Goal: Book appointment/travel/reservation

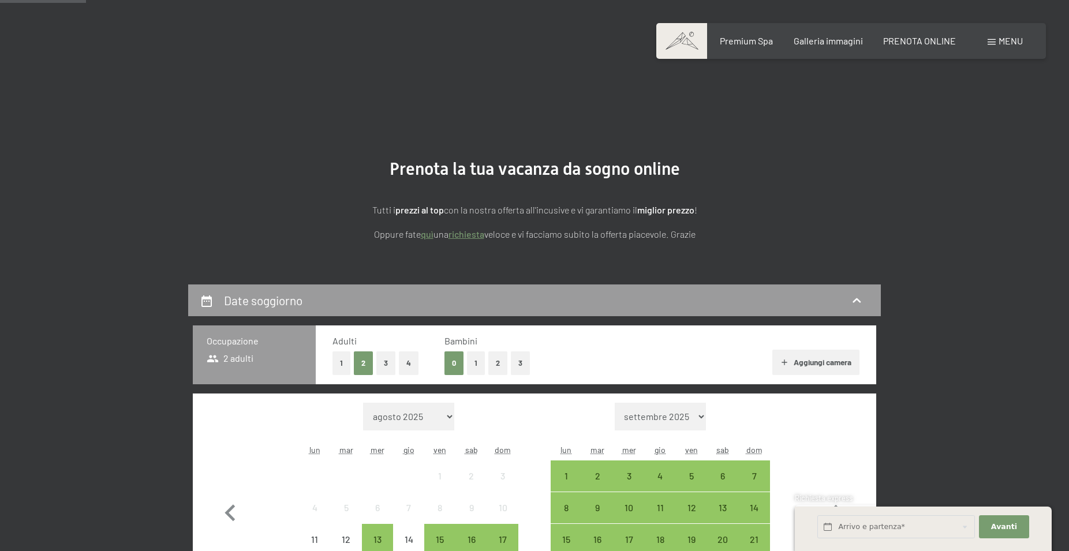
click at [595, 471] on div "2" at bounding box center [597, 485] width 29 height 29
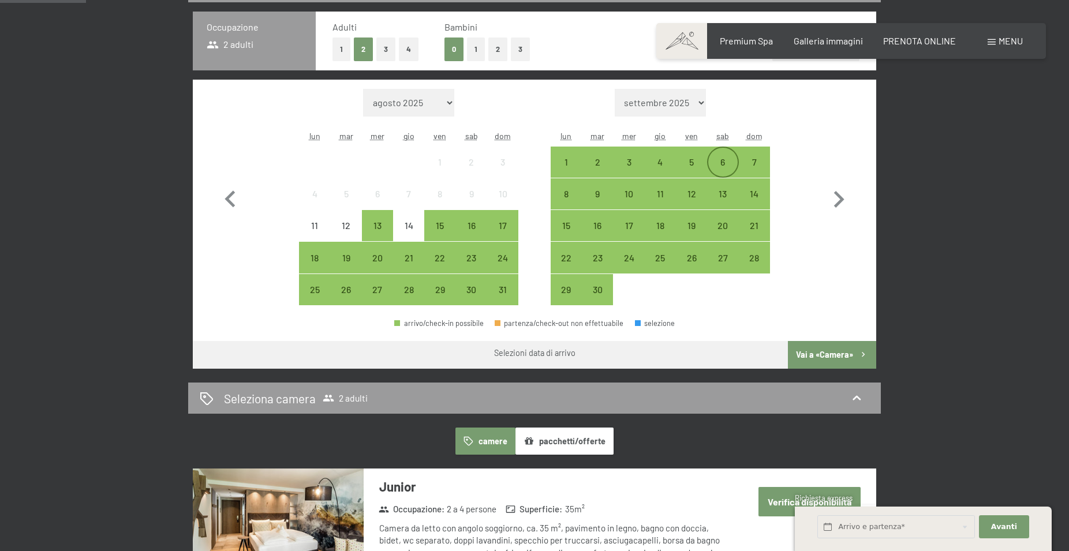
scroll to position [314, 0]
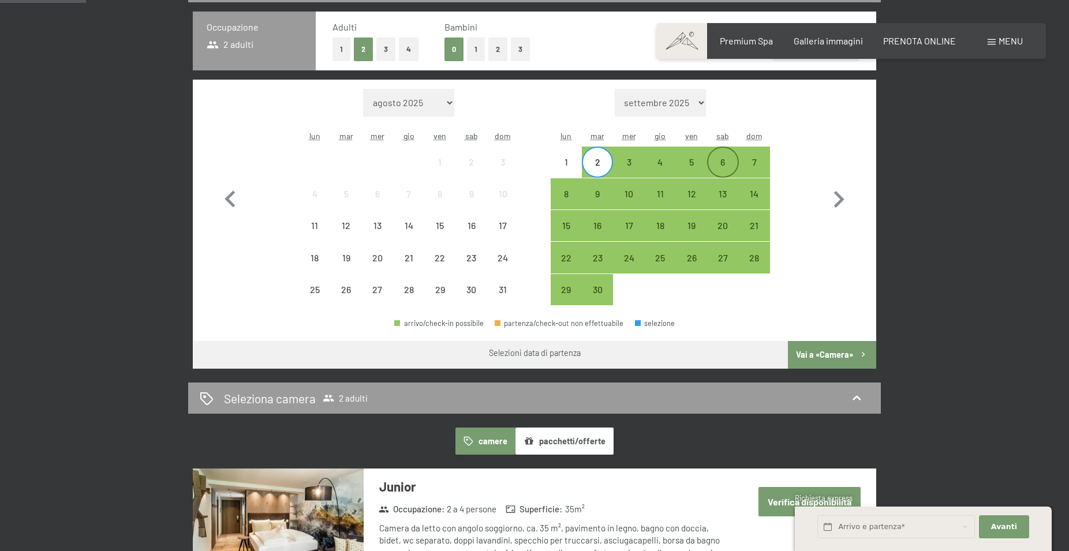
click at [719, 163] on div "6" at bounding box center [722, 172] width 29 height 29
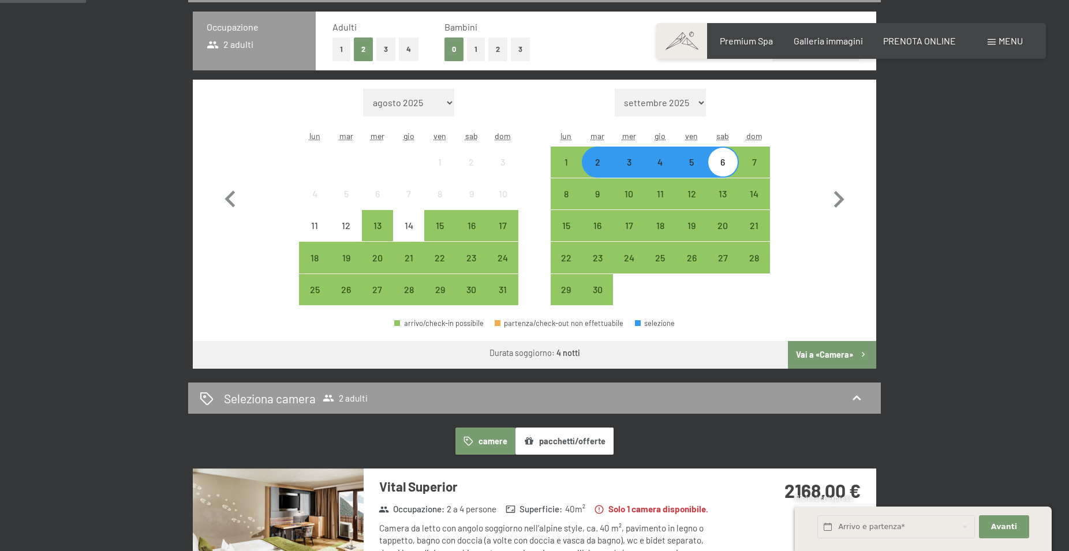
click at [820, 354] on button "Vai a «Camera»" at bounding box center [832, 355] width 88 height 28
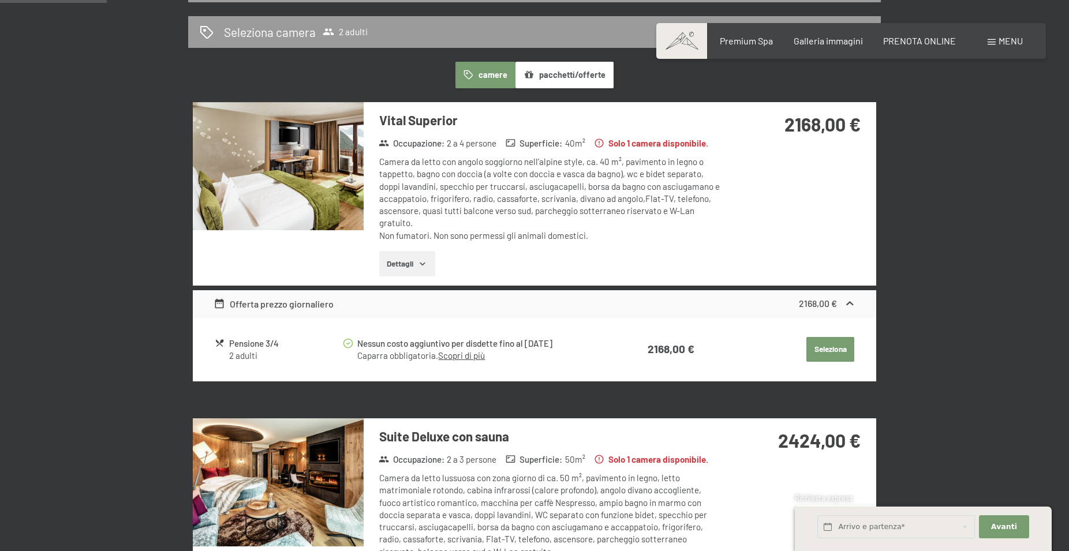
scroll to position [284, 0]
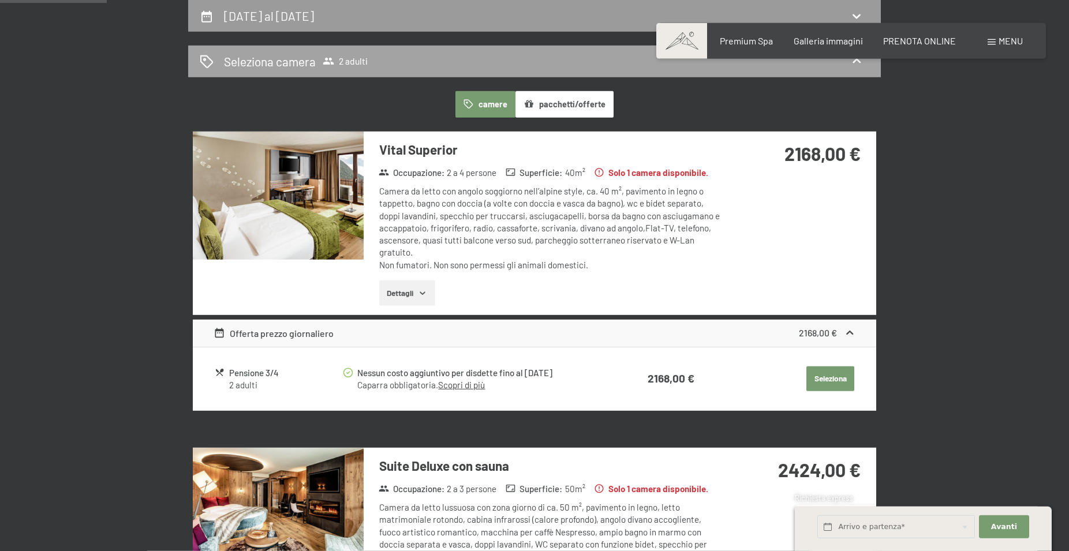
click at [334, 65] on icon at bounding box center [329, 61] width 12 height 12
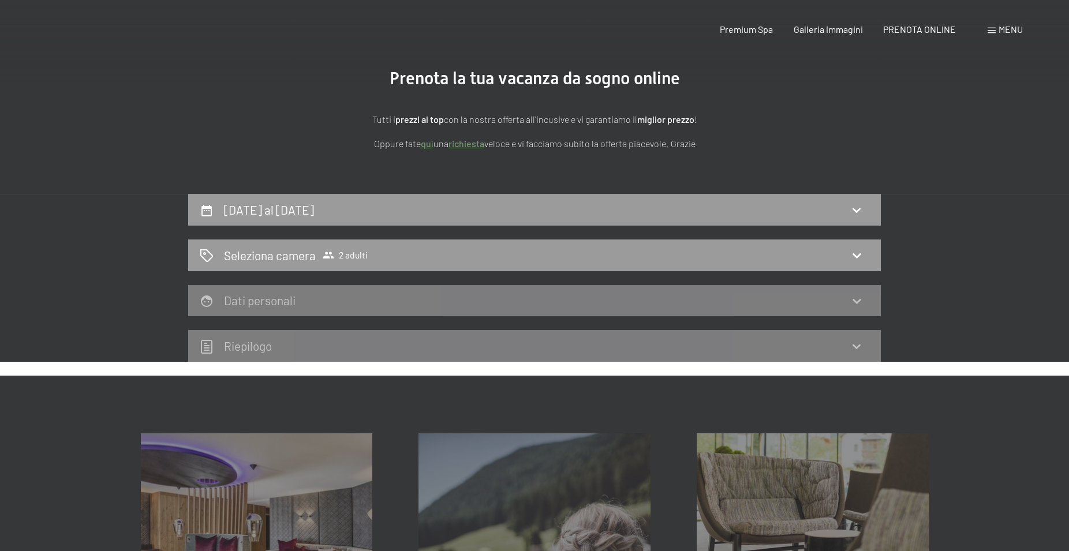
scroll to position [0, 0]
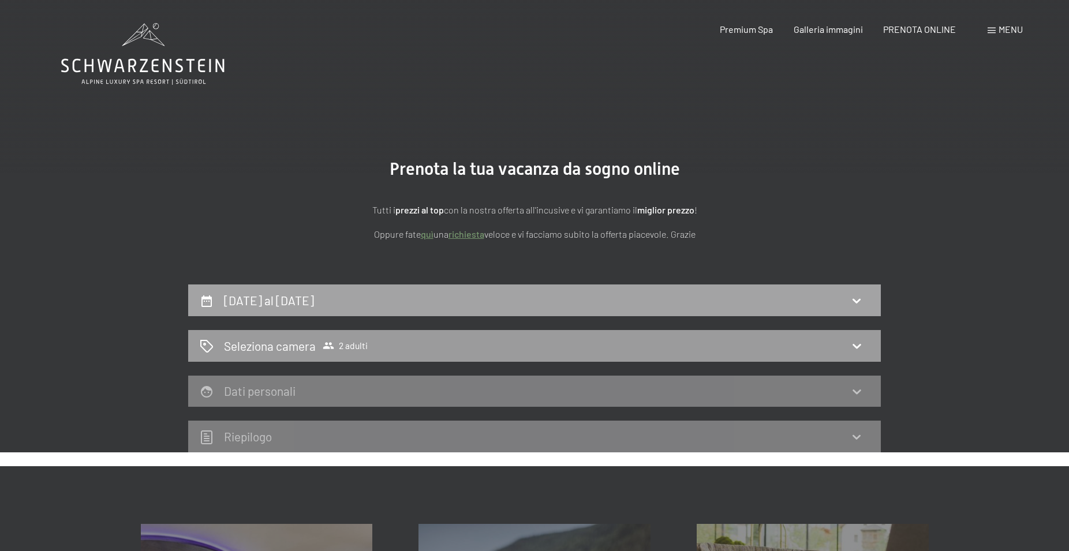
click at [314, 296] on h2 "[DATE] al [DATE]" at bounding box center [269, 300] width 90 height 14
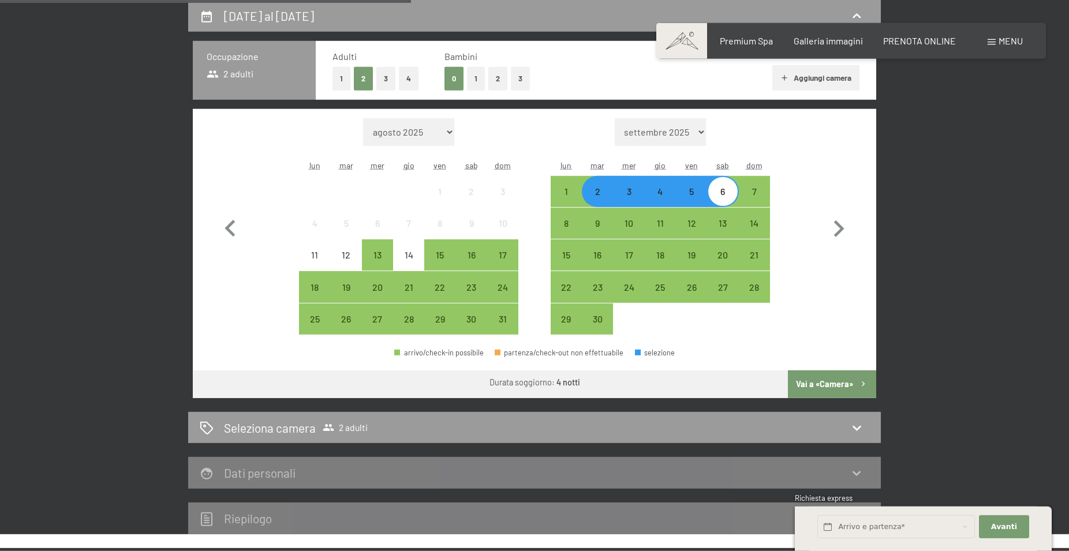
click at [472, 82] on button "1" at bounding box center [476, 79] width 18 height 24
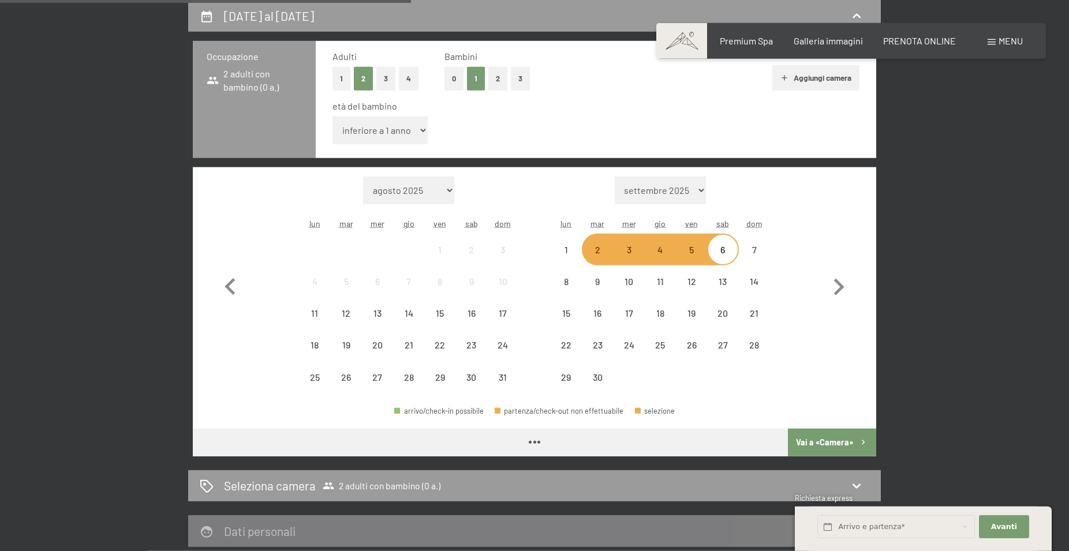
click at [332, 117] on select "inferiore a 1 anno 1 anno 2 anni 3 anni 4 anni 5 anni 6 anni 7 anni 8 anni 9 an…" at bounding box center [379, 131] width 95 height 28
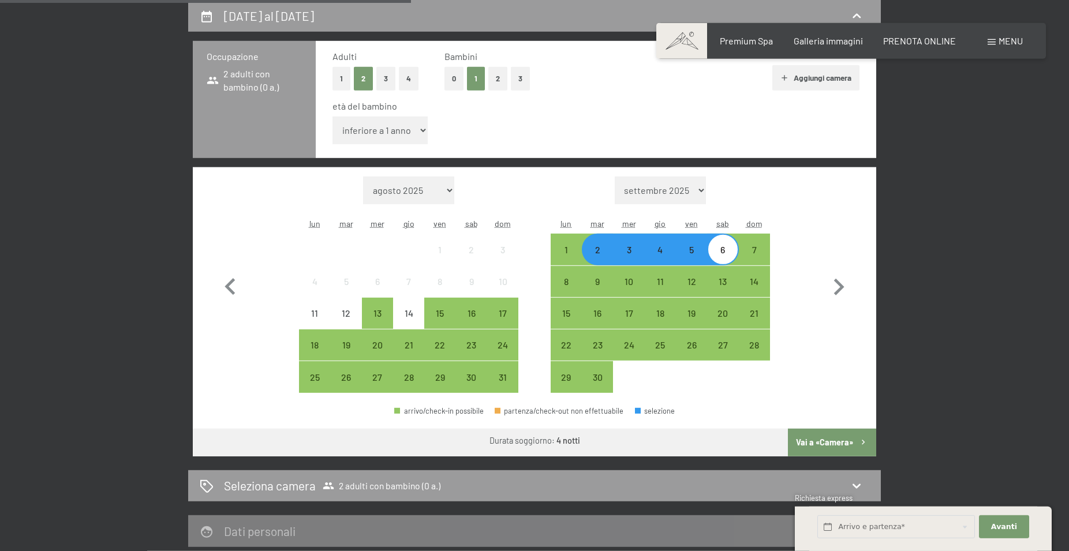
select select "4"
click option "4 anni" at bounding box center [0, 0] width 0 height 0
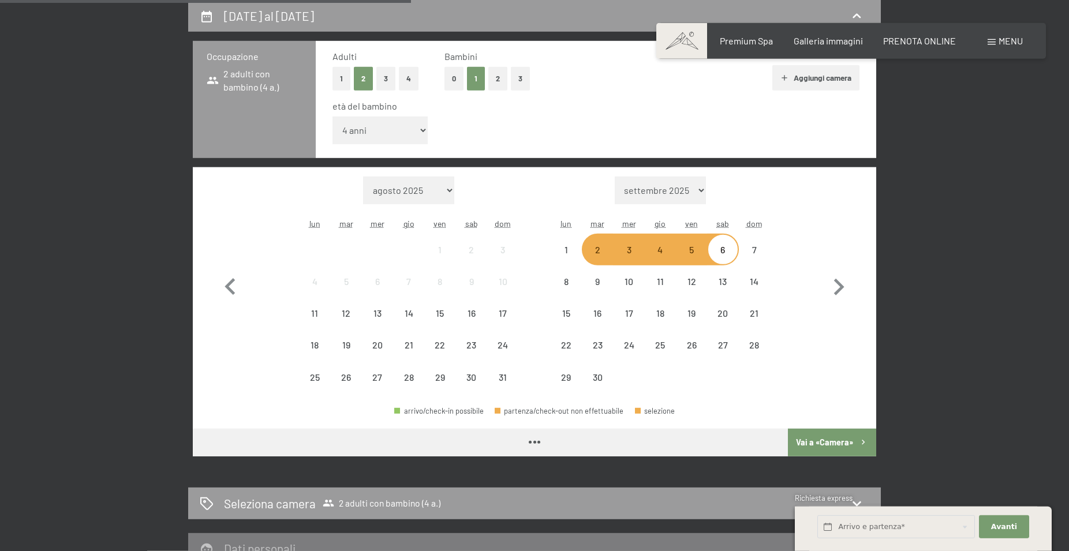
click at [824, 444] on button "Vai a «Camera»" at bounding box center [832, 443] width 88 height 28
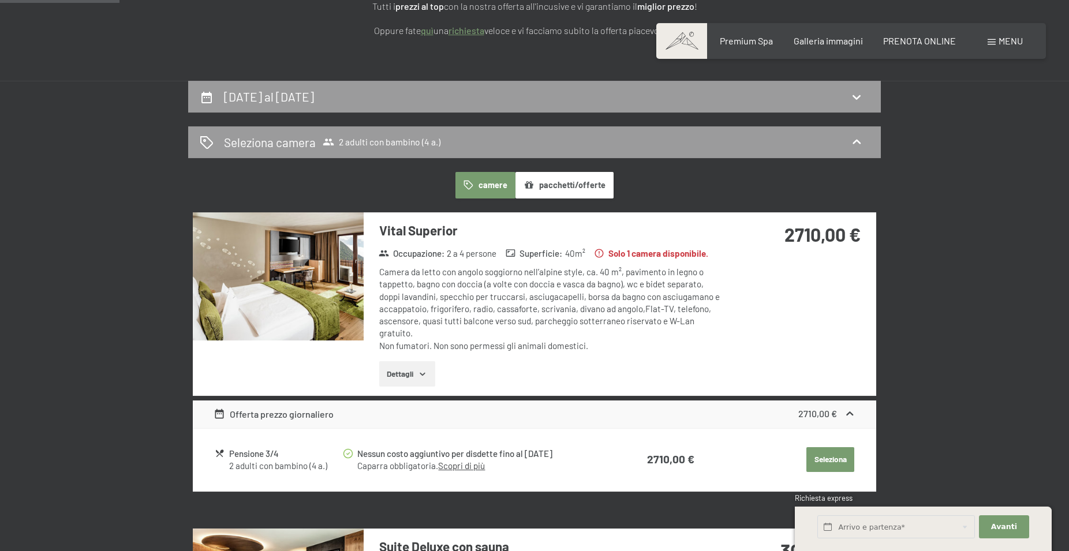
scroll to position [314, 0]
